Goal: Find specific page/section: Find specific page/section

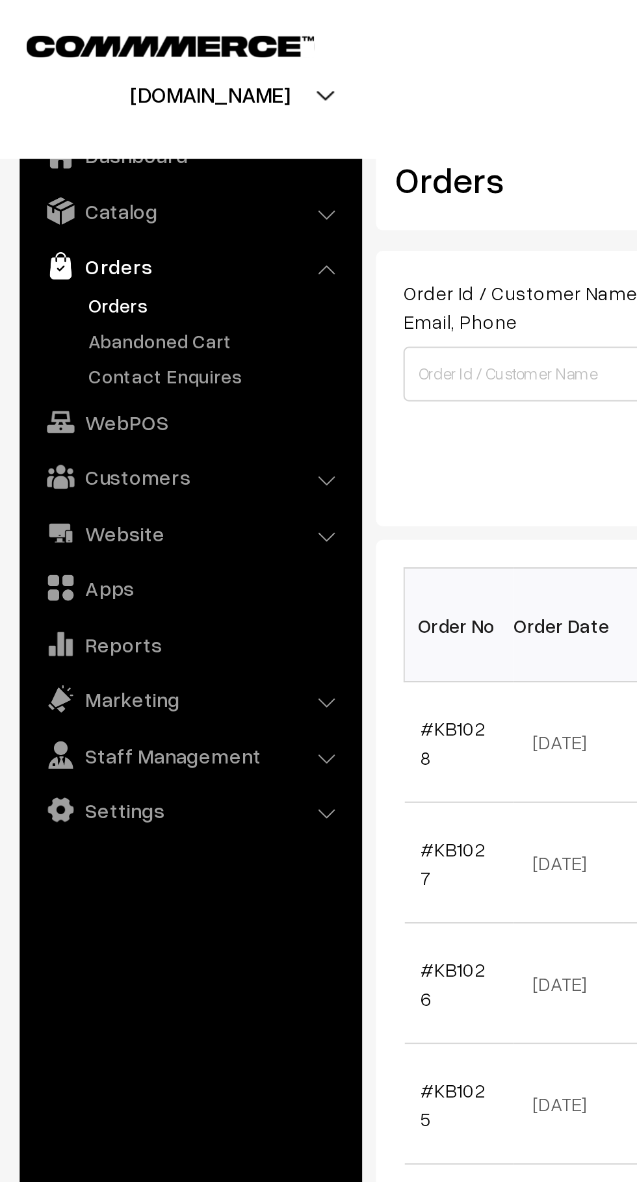
click at [110, 162] on link "Abandoned Cart" at bounding box center [106, 162] width 129 height 14
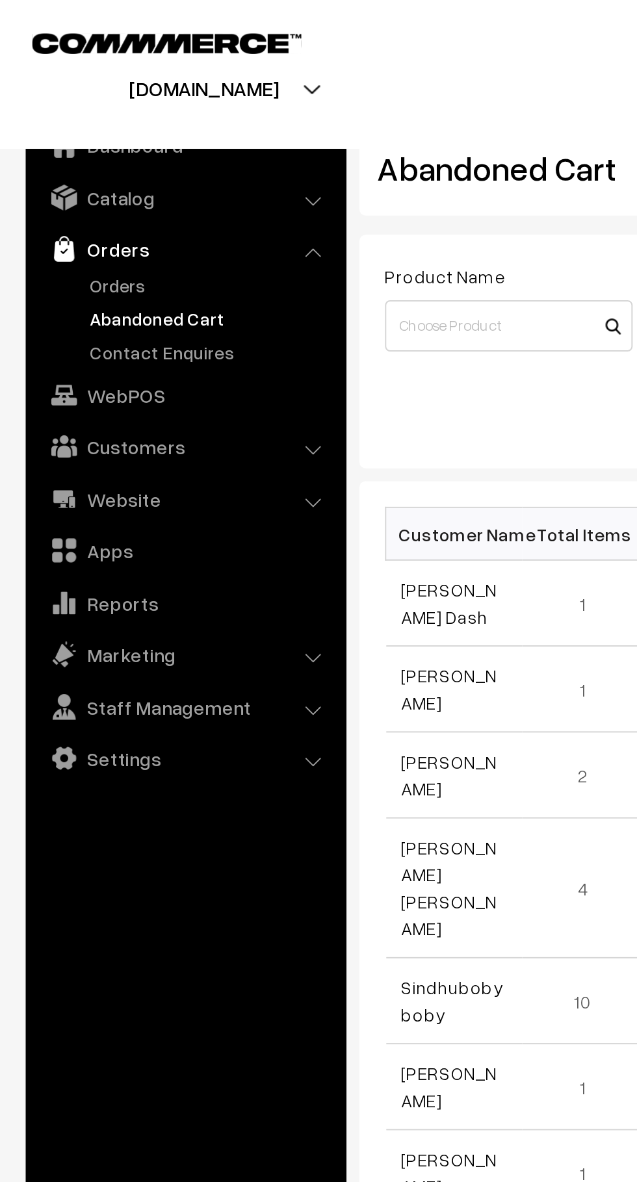
click at [67, 147] on link "Orders" at bounding box center [106, 145] width 129 height 14
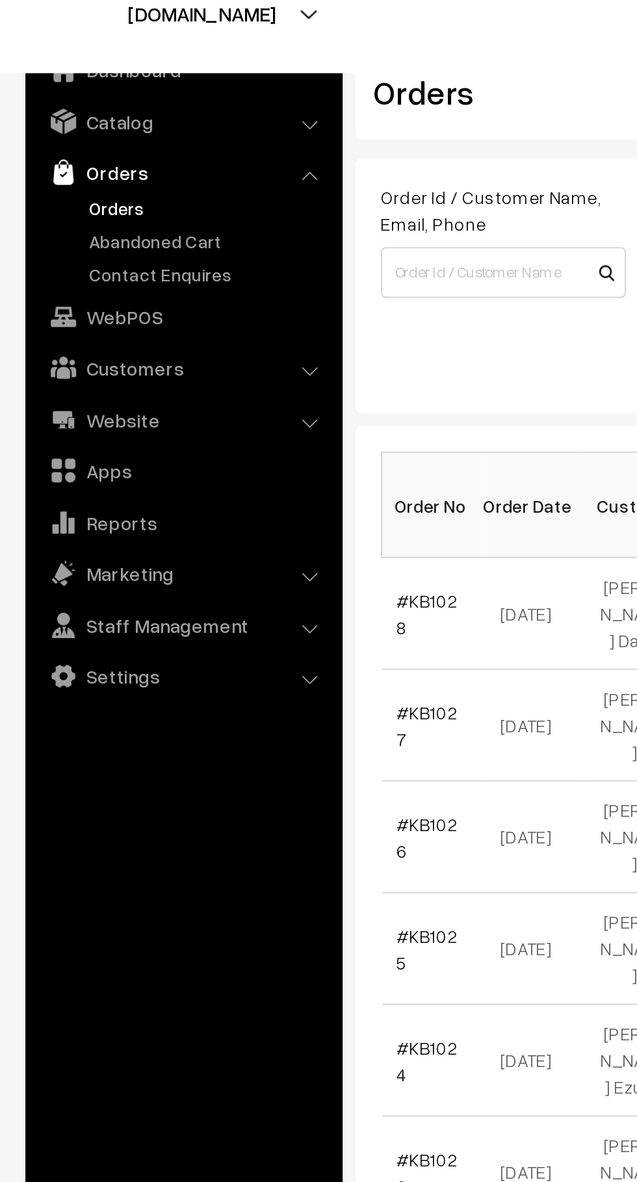
click at [114, 155] on link "Abandoned Cart" at bounding box center [106, 162] width 129 height 14
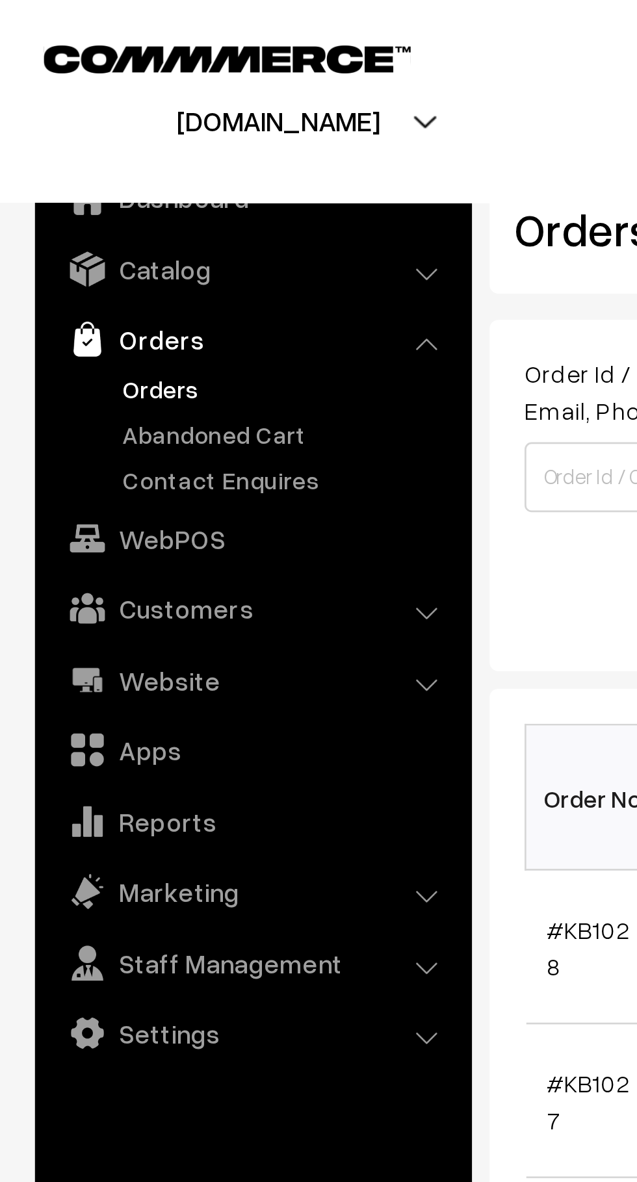
click at [101, 165] on link "Abandoned Cart" at bounding box center [106, 162] width 129 height 14
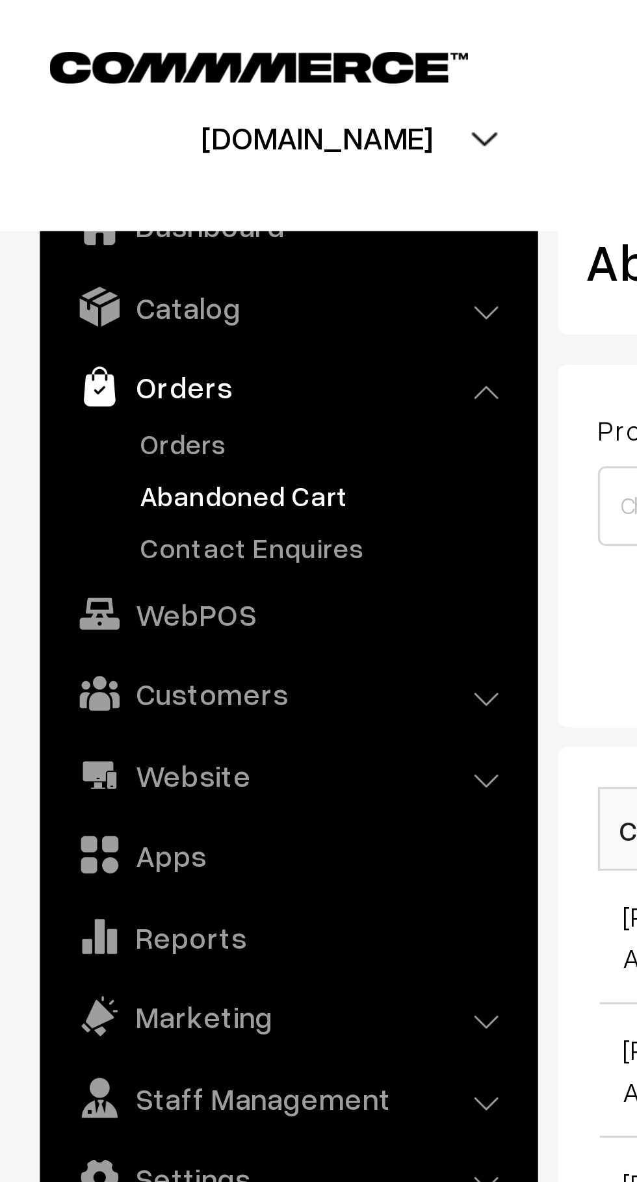
click at [70, 147] on link "Orders" at bounding box center [106, 145] width 129 height 14
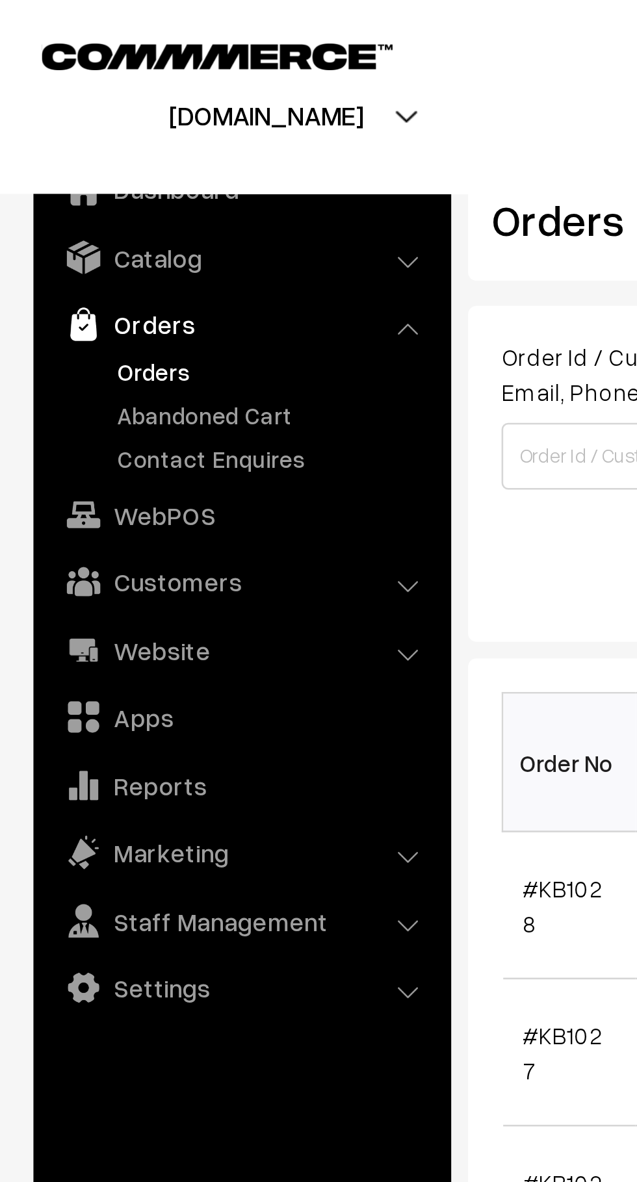
click at [108, 162] on link "Abandoned Cart" at bounding box center [106, 162] width 129 height 14
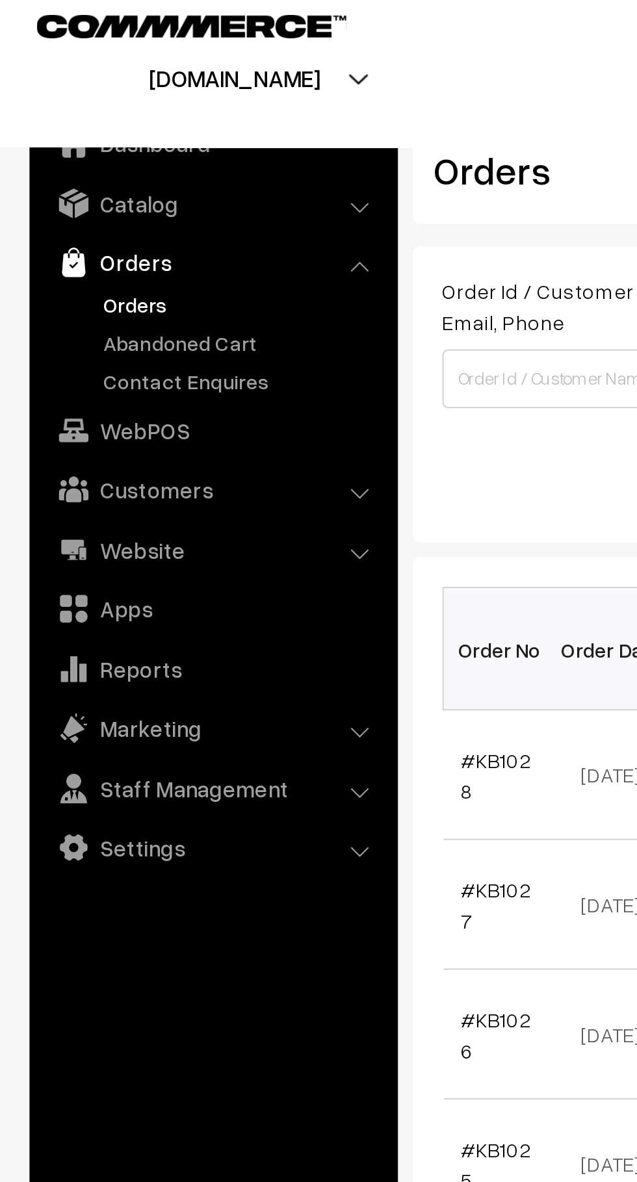
click at [114, 161] on link "Abandoned Cart" at bounding box center [106, 162] width 129 height 14
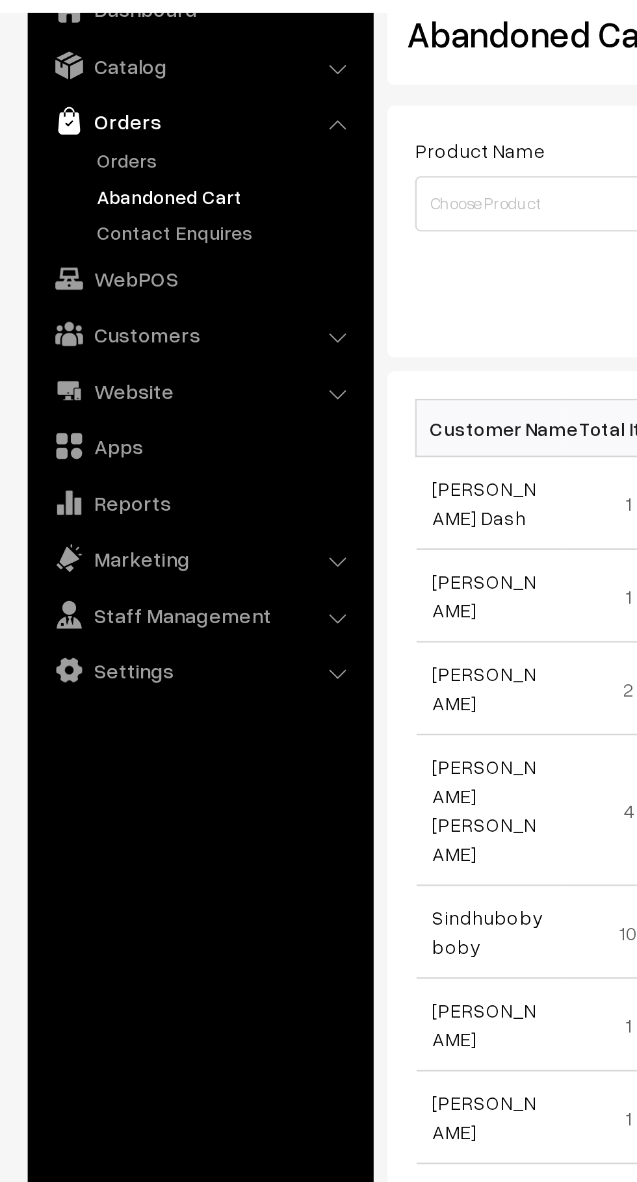
click at [138, 221] on link "Customers" at bounding box center [93, 225] width 155 height 23
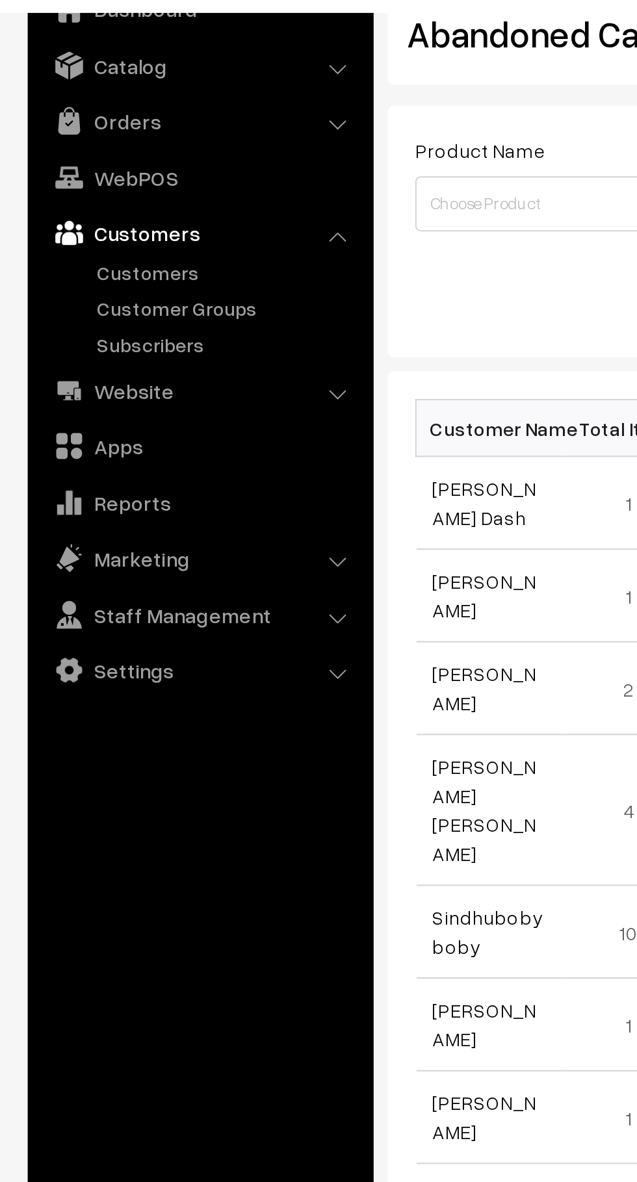
click at [97, 201] on link "Customers" at bounding box center [106, 197] width 129 height 14
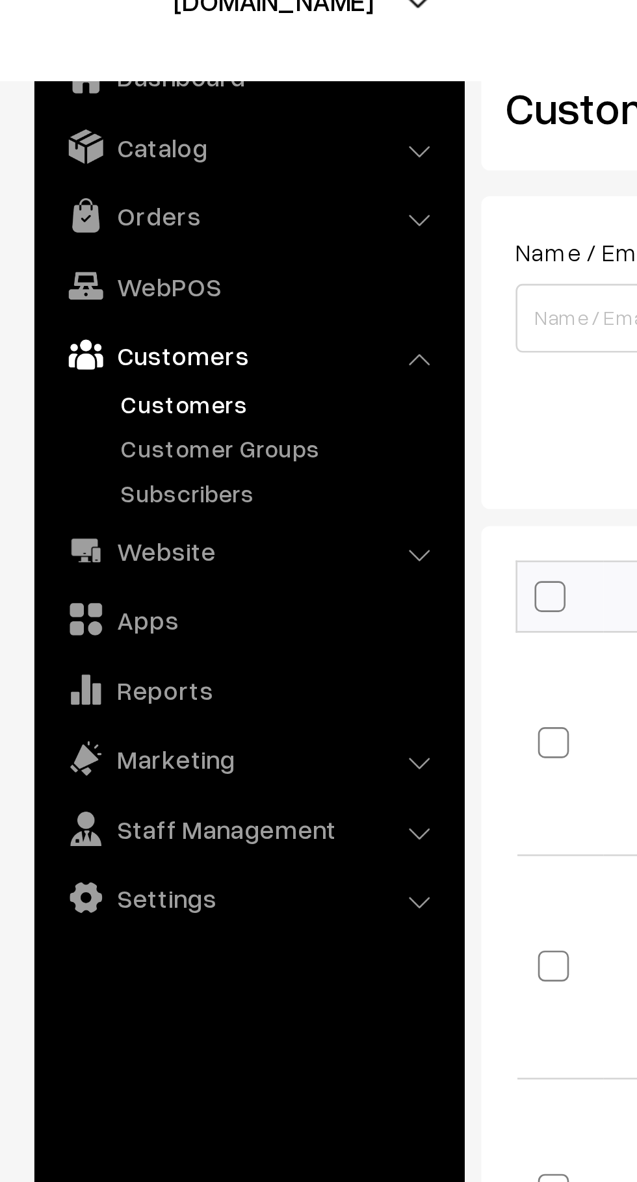
click at [168, 127] on link "Orders" at bounding box center [93, 125] width 155 height 23
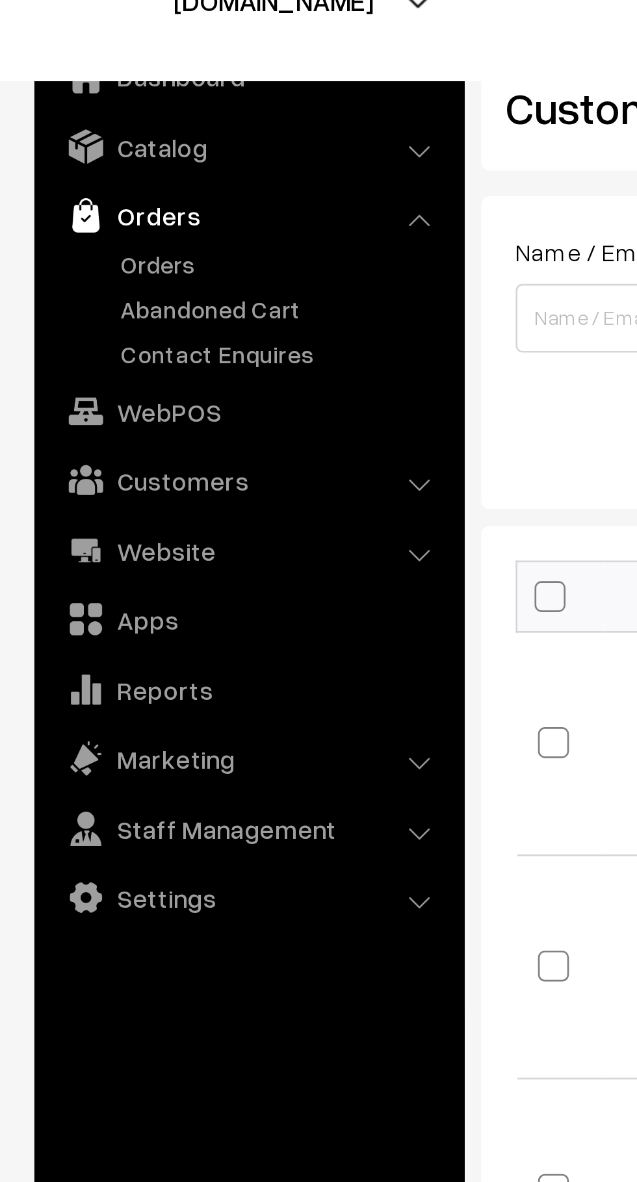
click at [114, 160] on link "Abandoned Cart" at bounding box center [106, 162] width 129 height 14
